Goal: Book appointment/travel/reservation

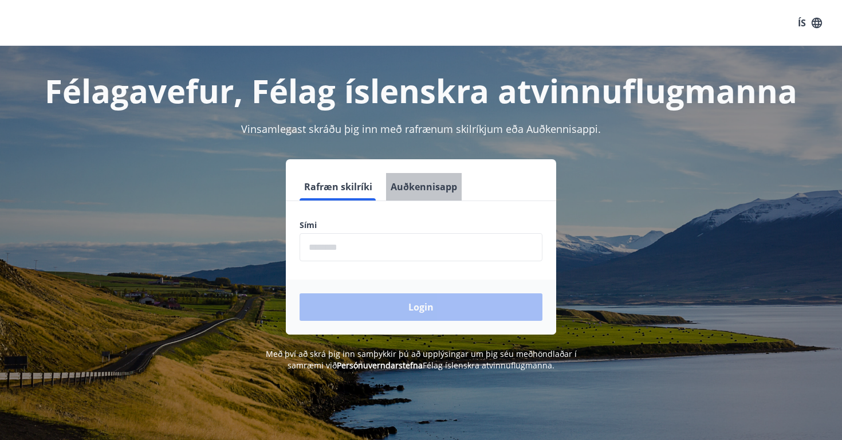
click at [423, 188] on button "Auðkennisapp" at bounding box center [424, 186] width 76 height 27
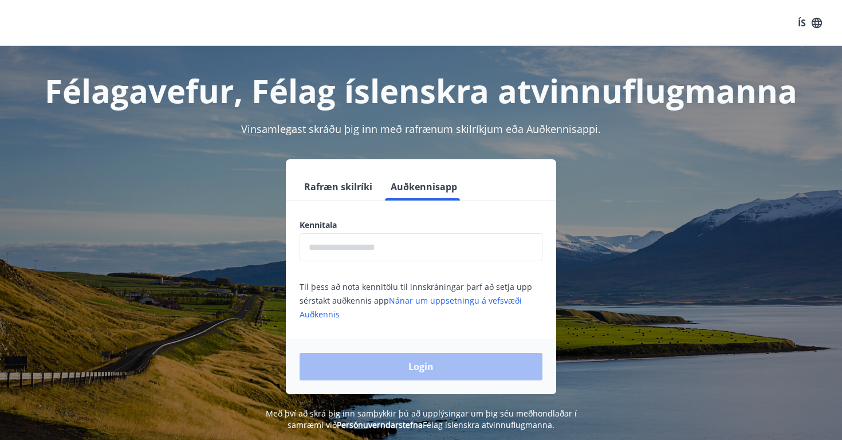
click at [382, 252] on input "text" at bounding box center [421, 247] width 243 height 28
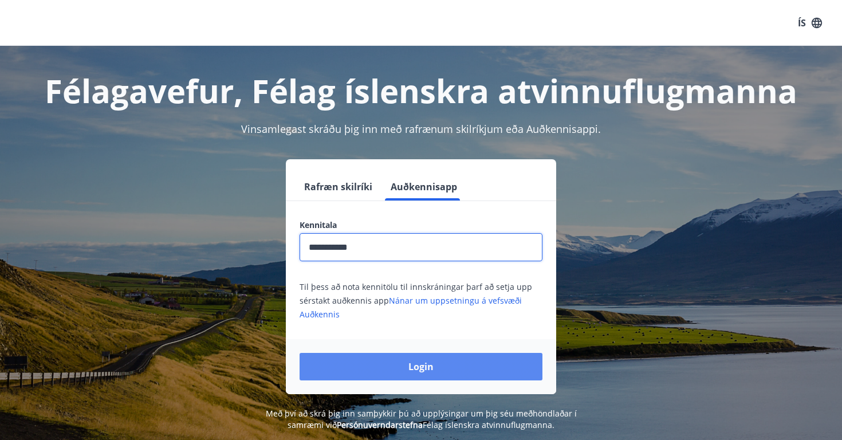
type input "**********"
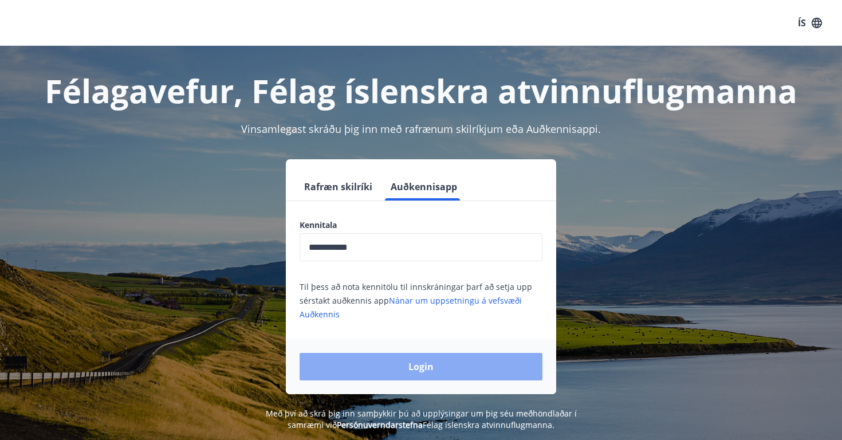
click at [415, 363] on button "Login" at bounding box center [421, 366] width 243 height 27
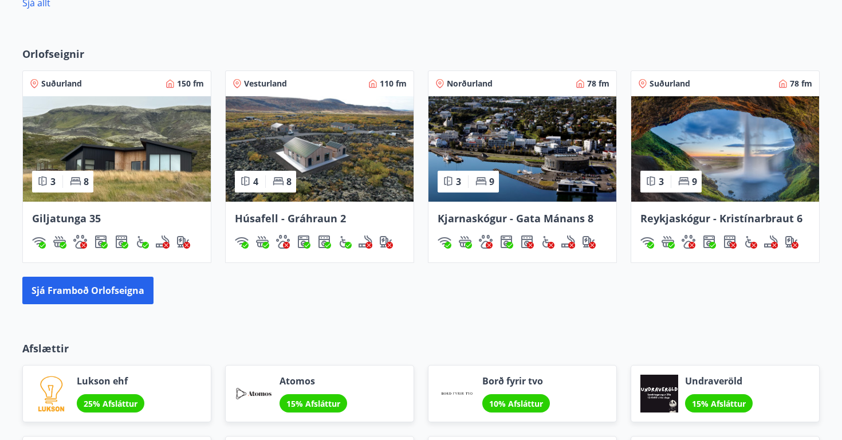
scroll to position [700, 0]
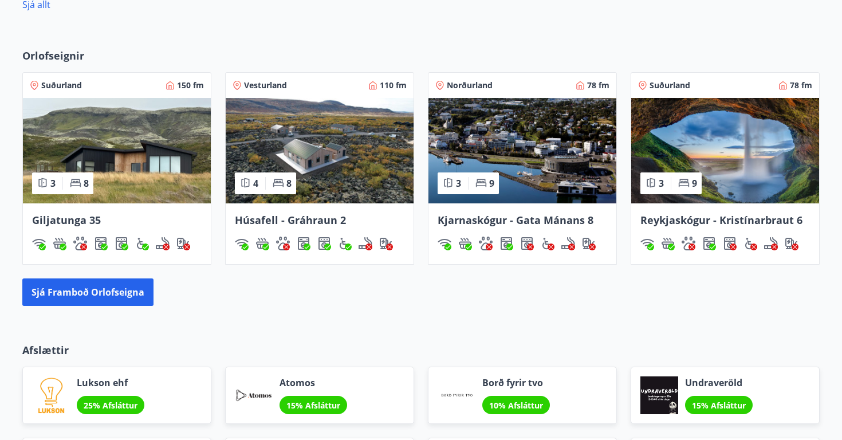
click at [327, 220] on span "Húsafell - Gráhraun 2" at bounding box center [290, 220] width 111 height 14
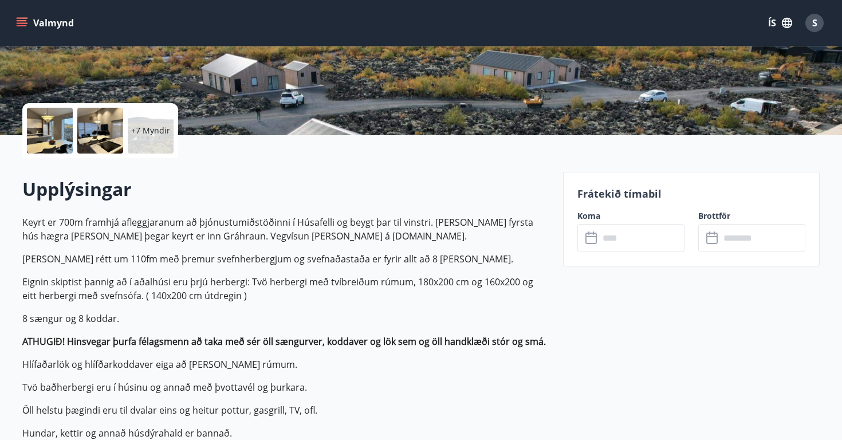
scroll to position [204, 0]
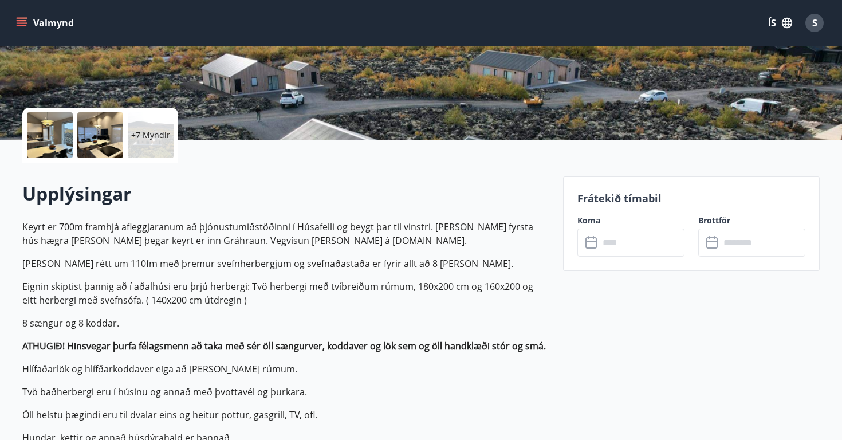
click at [609, 245] on input "text" at bounding box center [641, 243] width 85 height 28
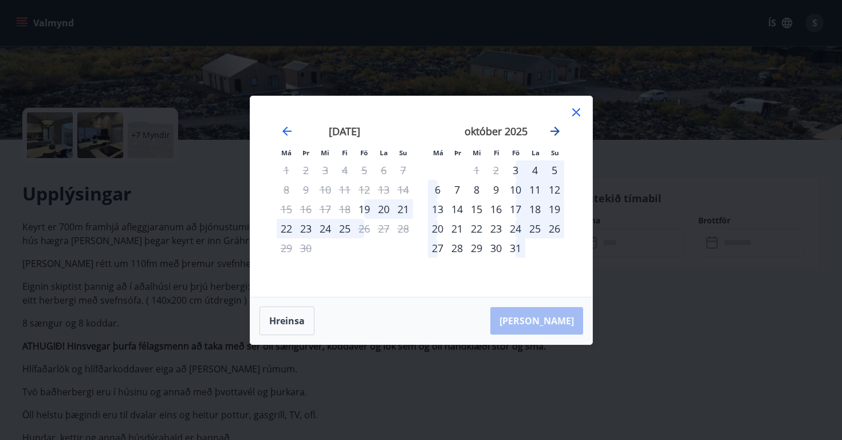
click at [556, 131] on icon "Move forward to switch to the next month." at bounding box center [554, 131] width 9 height 9
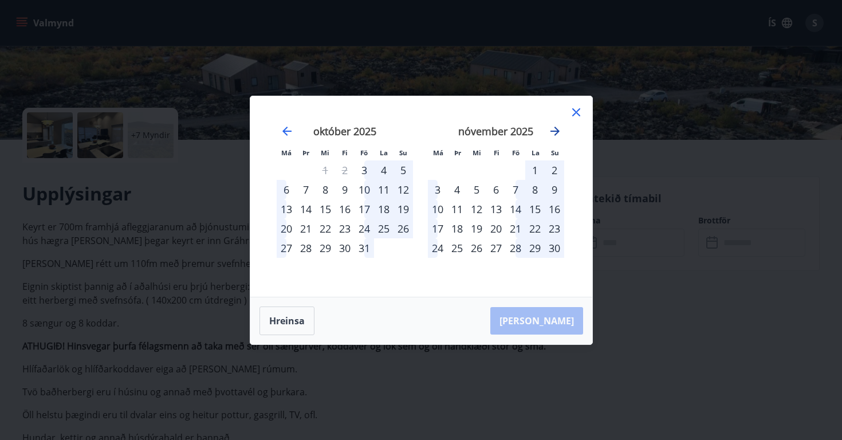
click at [556, 131] on icon "Move forward to switch to the next month." at bounding box center [554, 131] width 9 height 9
click at [556, 169] on div "7" at bounding box center [554, 169] width 19 height 19
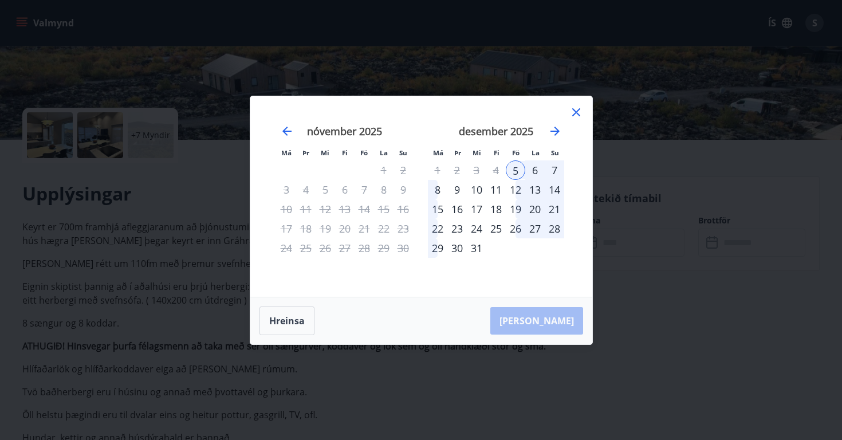
click at [457, 188] on div "9" at bounding box center [456, 189] width 19 height 19
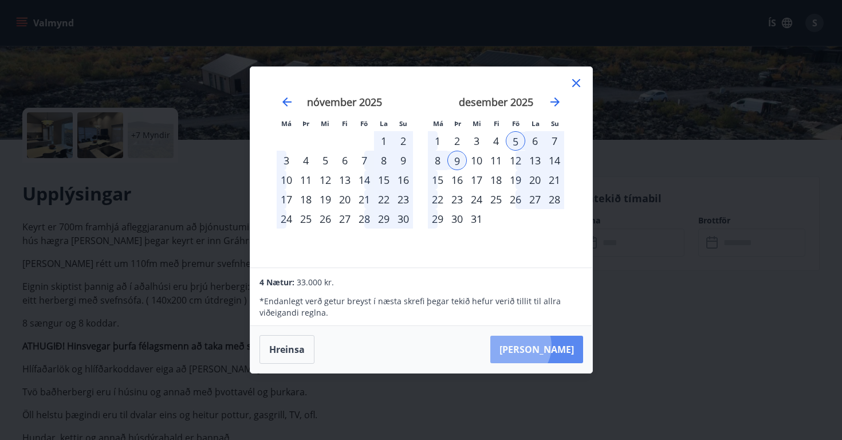
click at [550, 346] on button "Taka Frá" at bounding box center [536, 349] width 93 height 27
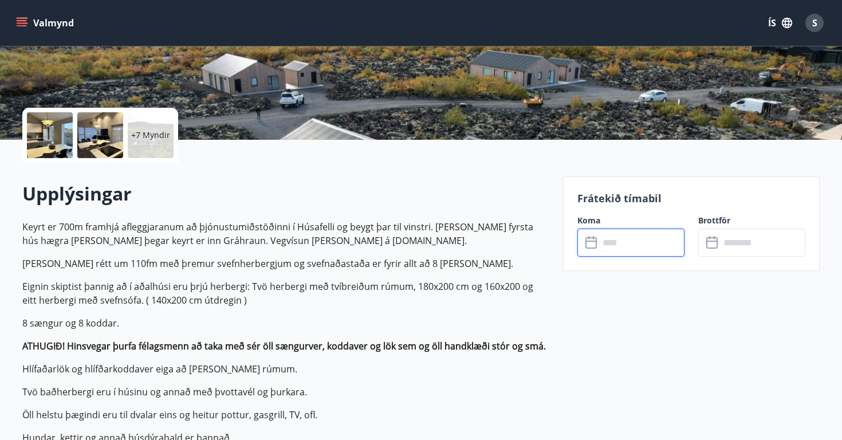
type input "******"
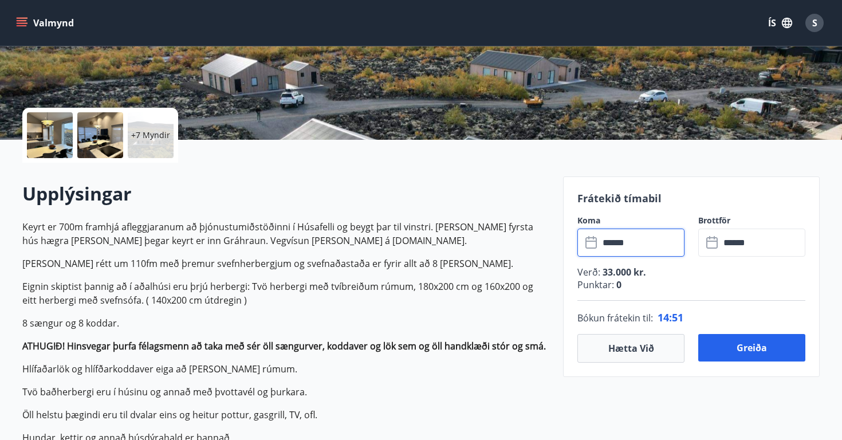
click at [595, 244] on icon at bounding box center [592, 243] width 14 height 14
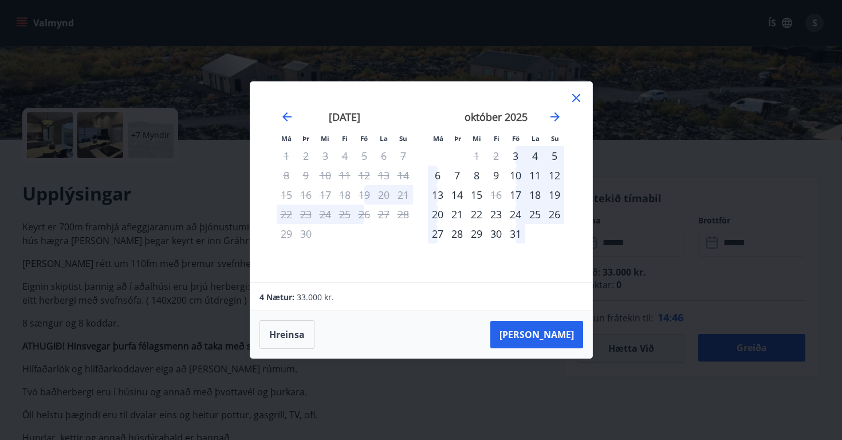
click at [574, 100] on icon at bounding box center [576, 98] width 8 height 8
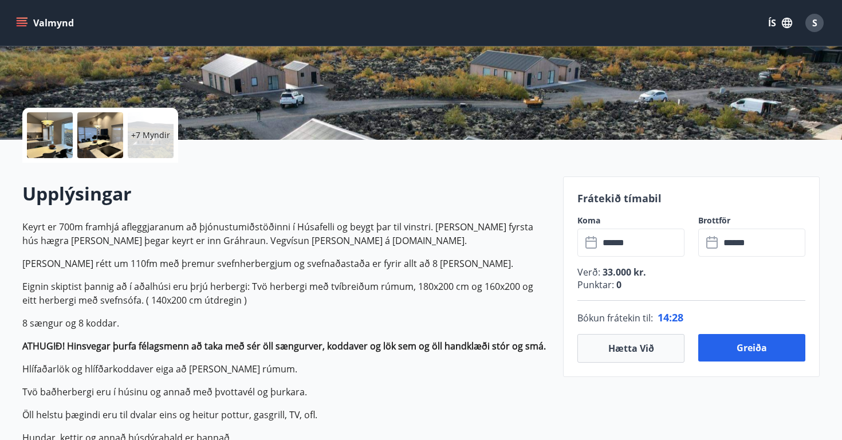
click at [593, 244] on icon at bounding box center [592, 243] width 14 height 14
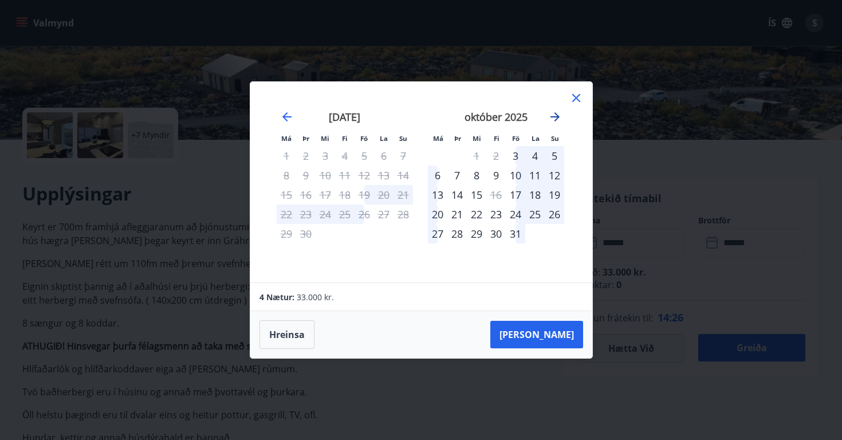
click at [550, 120] on icon "Move forward to switch to the next month." at bounding box center [555, 117] width 14 height 14
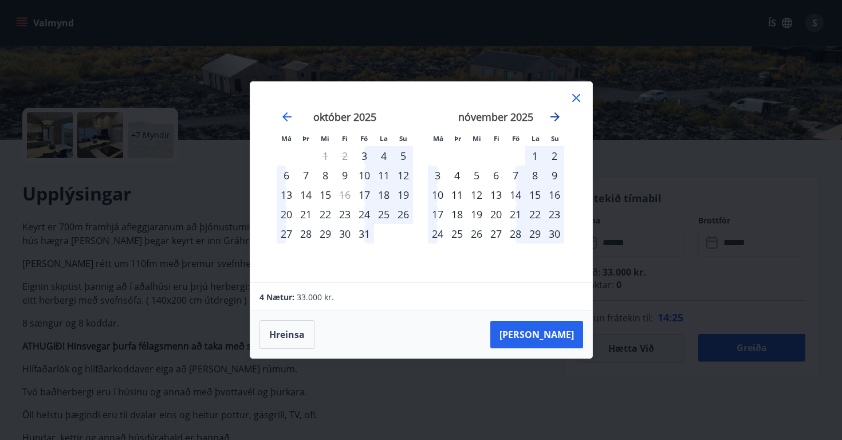
click at [550, 120] on icon "Move forward to switch to the next month." at bounding box center [555, 117] width 14 height 14
click at [553, 158] on div "7" at bounding box center [554, 155] width 19 height 19
click at [574, 101] on icon at bounding box center [576, 98] width 14 height 14
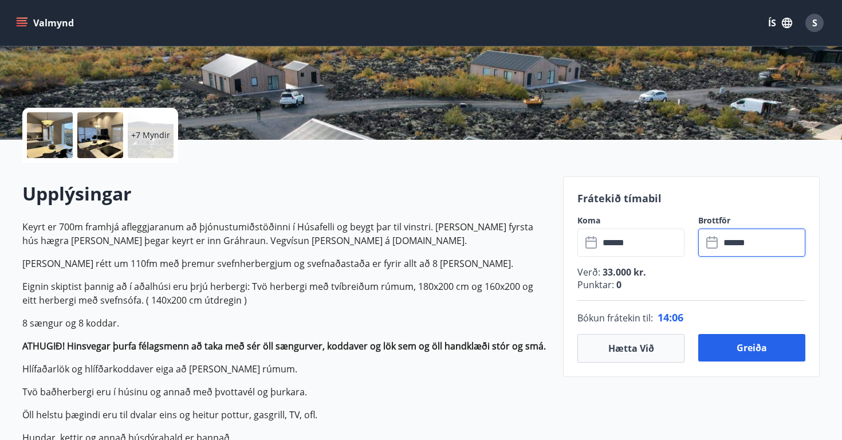
click at [743, 244] on input "******" at bounding box center [762, 243] width 85 height 28
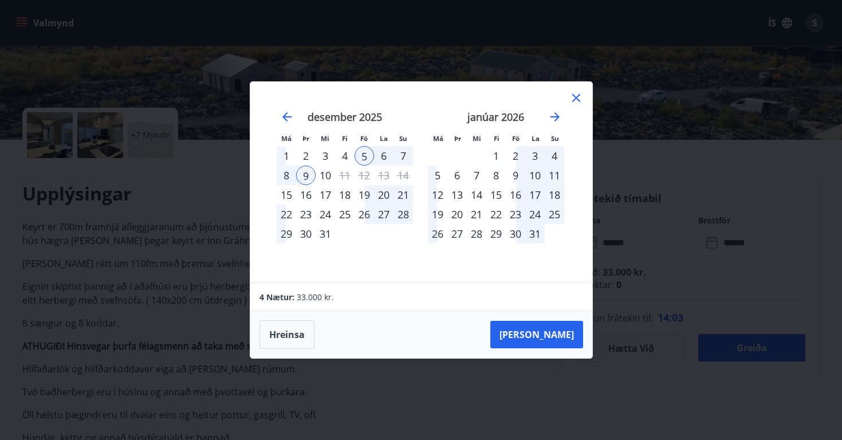
click at [322, 180] on div "10" at bounding box center [325, 175] width 19 height 19
click at [401, 156] on div "7" at bounding box center [403, 155] width 19 height 19
click at [384, 156] on div "6" at bounding box center [383, 155] width 19 height 19
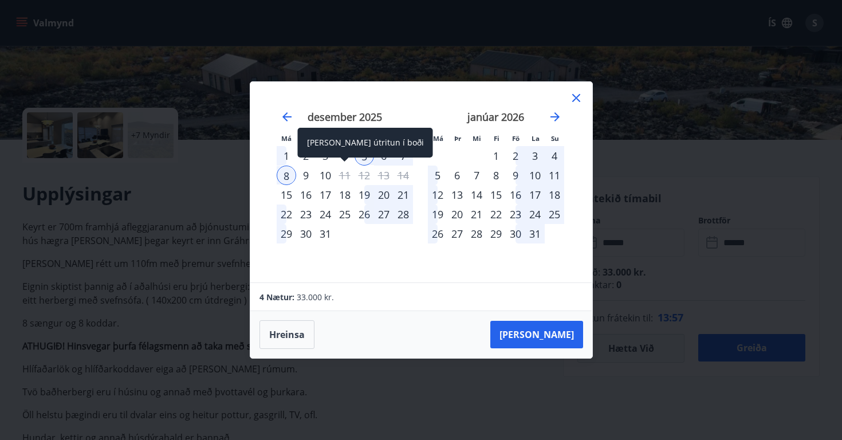
click at [328, 174] on div "10" at bounding box center [325, 175] width 19 height 19
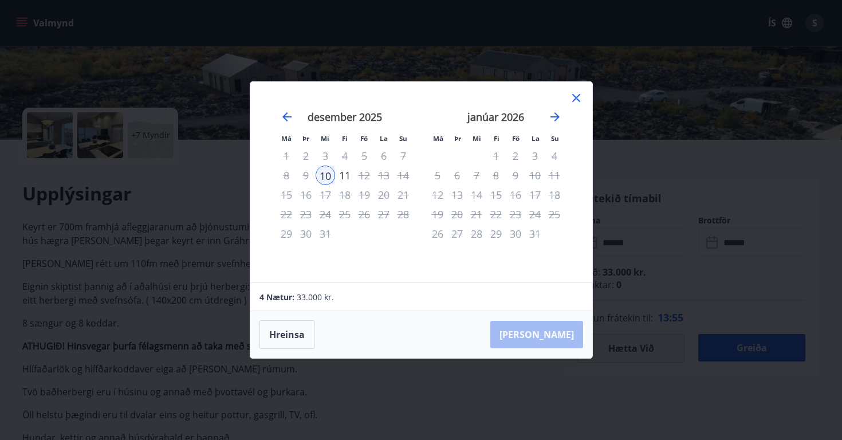
click at [363, 157] on div "5" at bounding box center [364, 155] width 19 height 19
click at [287, 116] on icon "Move backward to switch to the previous month." at bounding box center [287, 117] width 14 height 14
click at [513, 156] on div "5" at bounding box center [515, 155] width 19 height 19
click at [474, 180] on div "10" at bounding box center [476, 175] width 19 height 19
click at [575, 95] on icon at bounding box center [576, 98] width 14 height 14
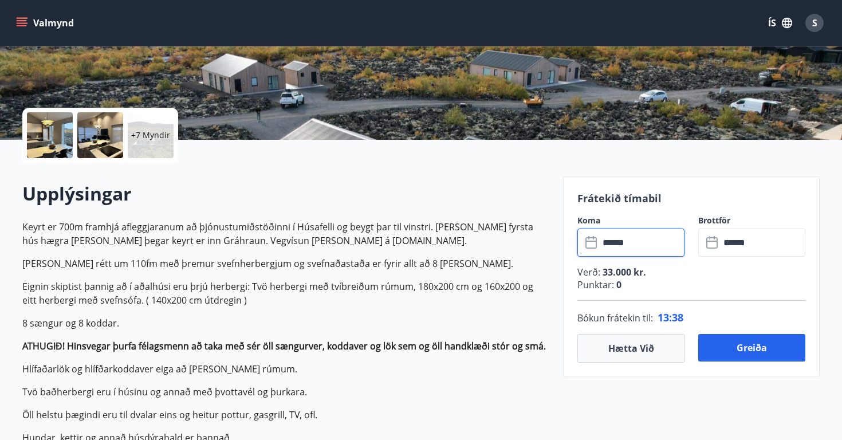
click at [636, 233] on input "******" at bounding box center [641, 243] width 85 height 28
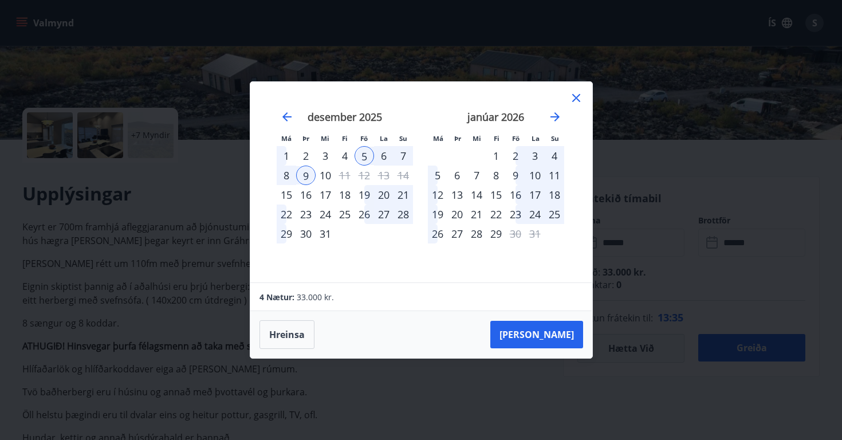
click at [368, 157] on div "5" at bounding box center [364, 155] width 19 height 19
click at [328, 175] on div "10" at bounding box center [325, 175] width 19 height 19
click at [533, 335] on button "Taka Frá" at bounding box center [536, 334] width 93 height 27
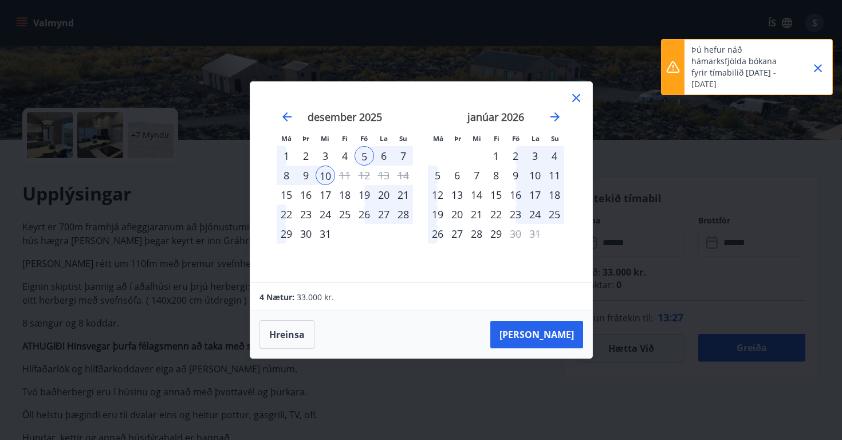
click at [816, 68] on icon "Close" at bounding box center [818, 68] width 14 height 14
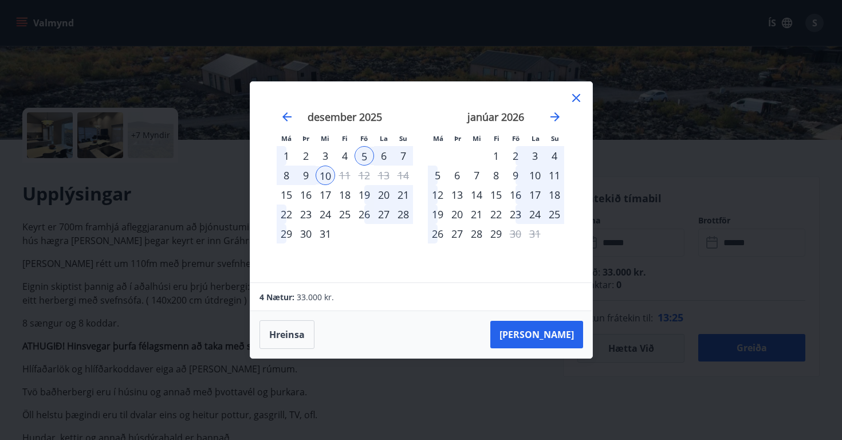
click at [737, 304] on div "Má Þr Mi Fi Fö La Su Má Þr Mi Fi Fö La Su nóvember 2025 1 2 3 4 5 6 7 8 9 10 11…" at bounding box center [421, 220] width 842 height 440
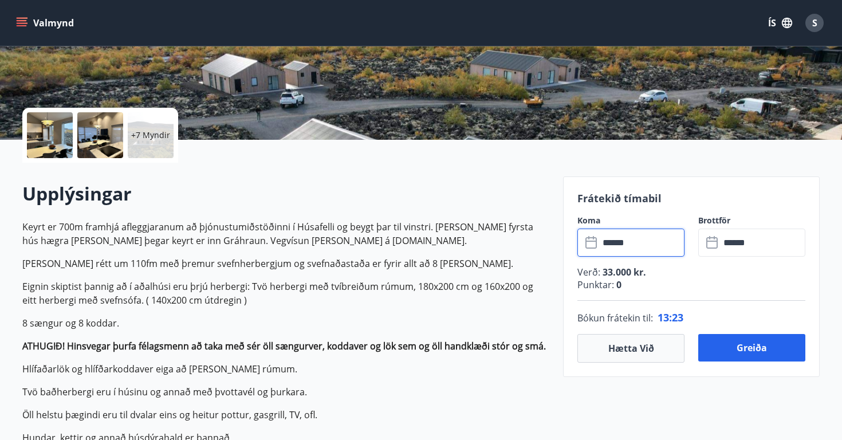
click at [761, 243] on input "******" at bounding box center [762, 243] width 85 height 28
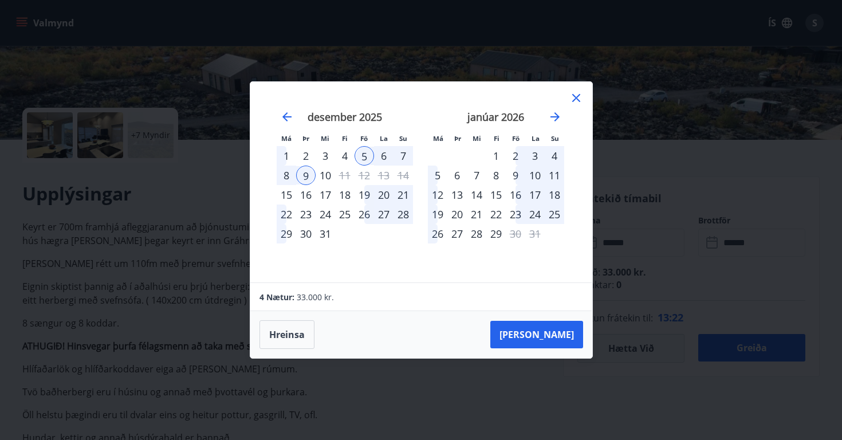
click at [328, 173] on div "10" at bounding box center [325, 175] width 19 height 19
click at [544, 331] on button "Taka Frá" at bounding box center [536, 334] width 93 height 27
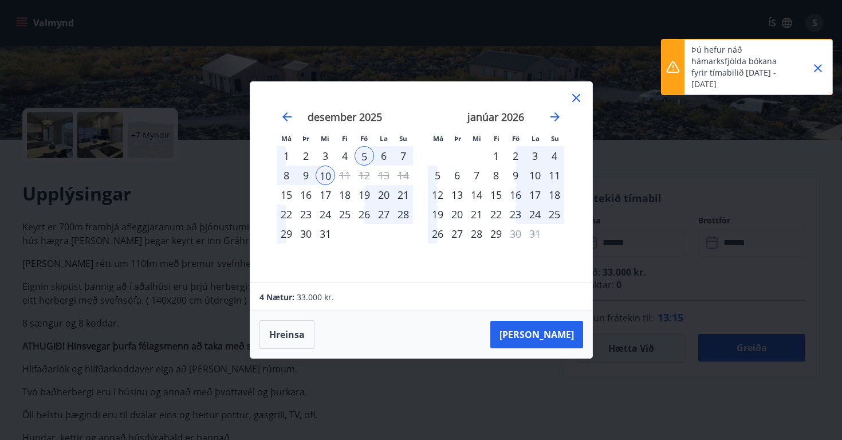
click at [817, 68] on icon "Close" at bounding box center [818, 68] width 8 height 8
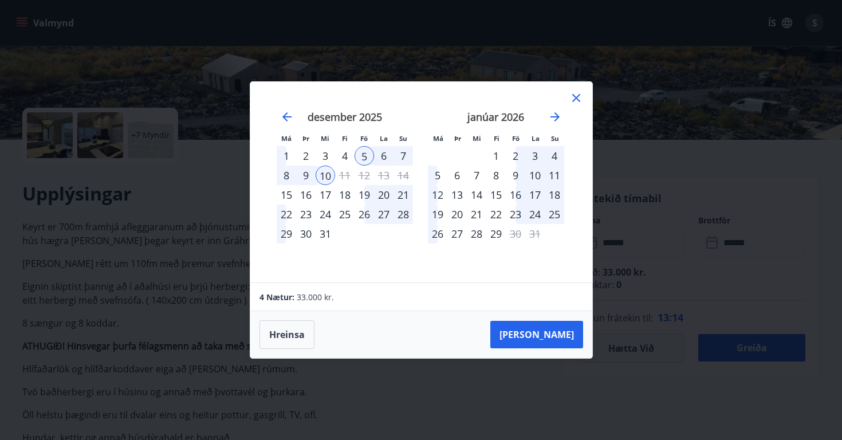
click at [813, 202] on div "Má Þr Mi Fi Fö La Su Má Þr Mi Fi Fö La Su nóvember 2025 1 2 3 4 5 6 7 8 9 10 11…" at bounding box center [421, 220] width 842 height 440
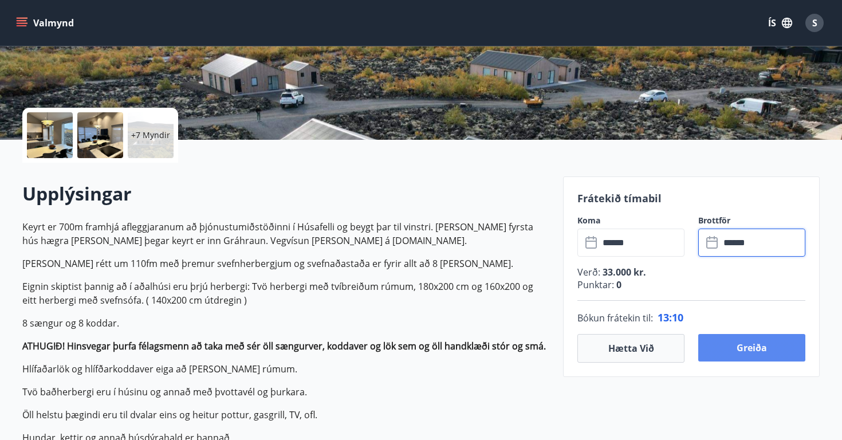
click at [744, 348] on button "Greiða" at bounding box center [751, 347] width 107 height 27
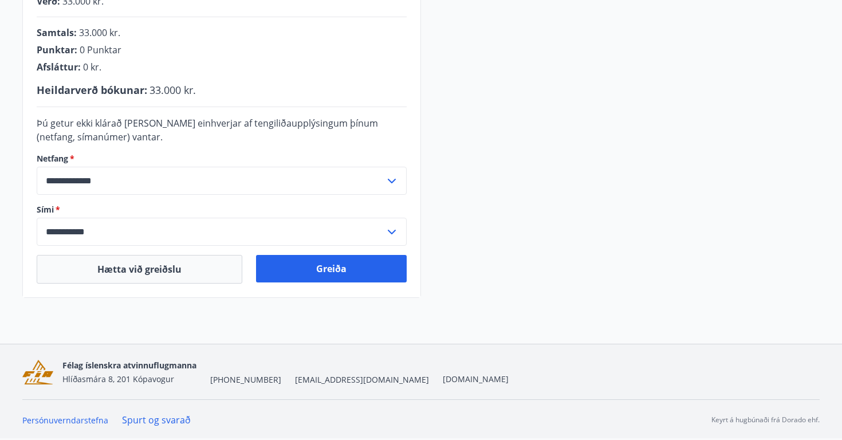
scroll to position [318, 0]
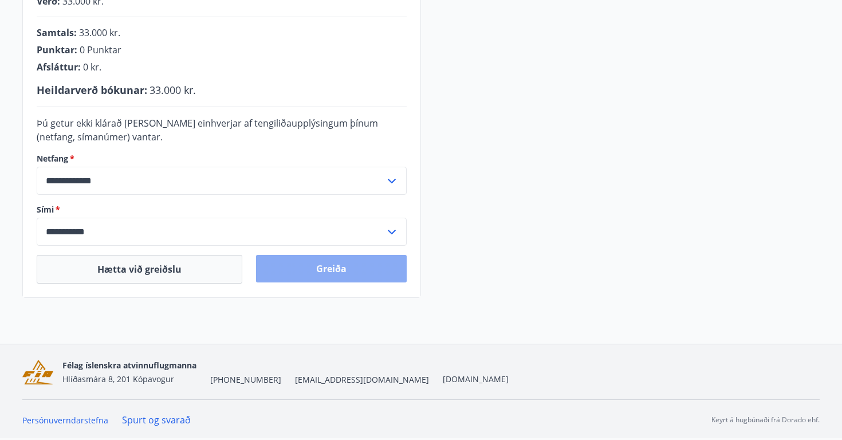
click at [360, 271] on button "Greiða" at bounding box center [331, 268] width 151 height 27
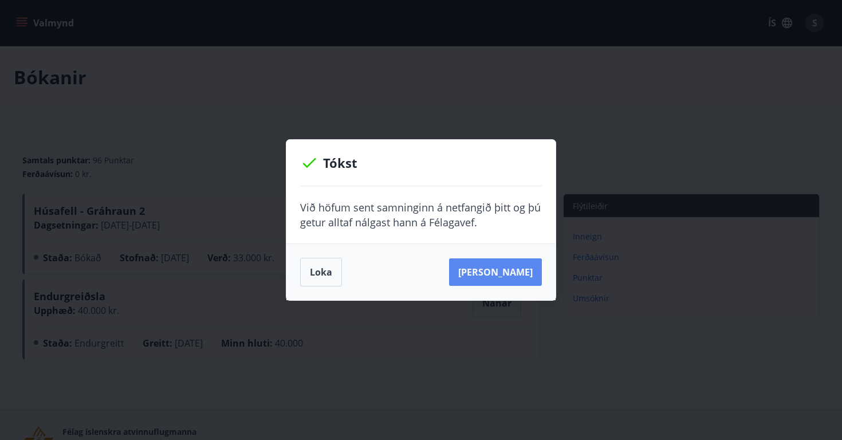
click at [488, 276] on button "[PERSON_NAME]" at bounding box center [495, 271] width 93 height 27
